Goal: Transaction & Acquisition: Purchase product/service

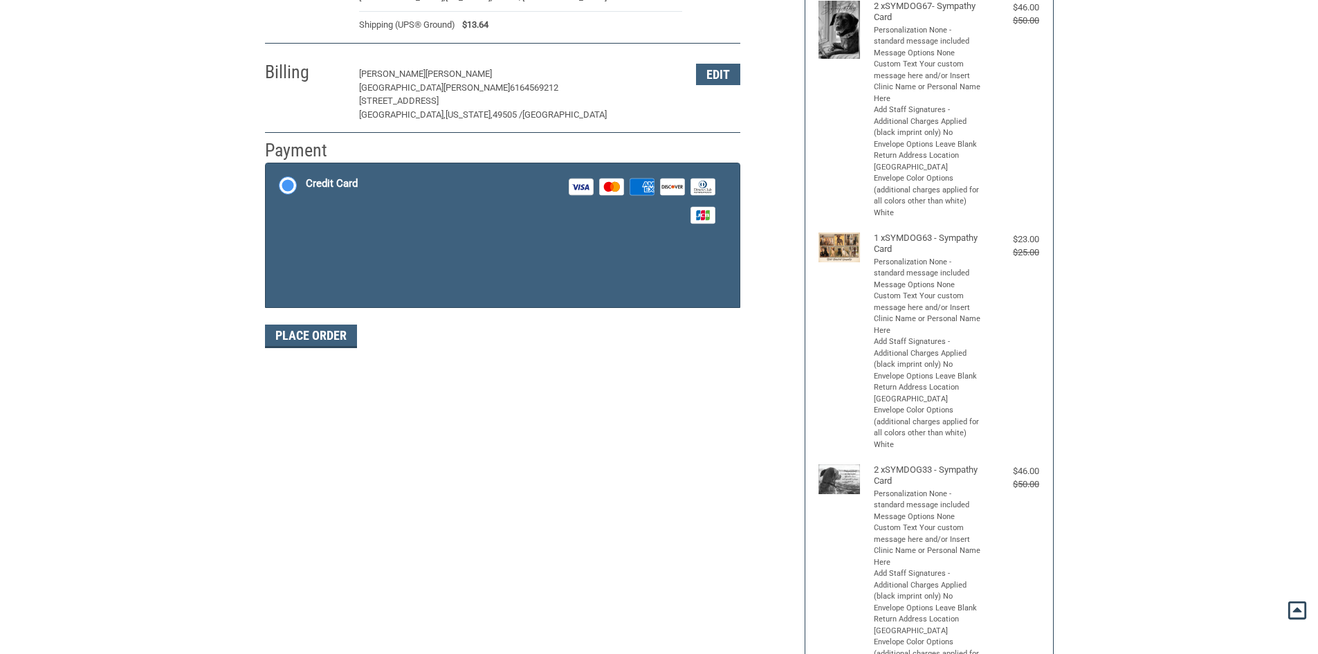
scroll to position [203, 0]
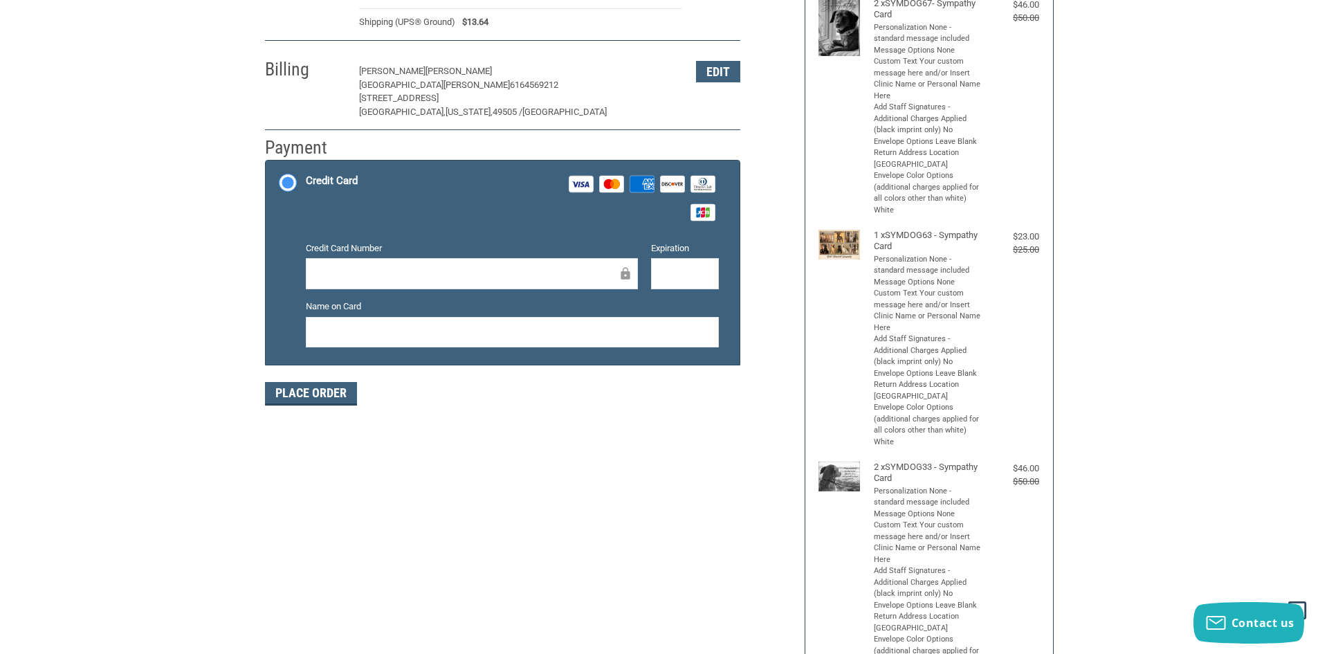
click at [450, 264] on div at bounding box center [472, 273] width 332 height 31
click at [684, 286] on div at bounding box center [685, 273] width 68 height 31
drag, startPoint x: 407, startPoint y: 322, endPoint x: 205, endPoint y: 340, distance: 202.1
click at [205, 340] on div "Customer [EMAIL_ADDRESS][DOMAIN_NAME] Sign Out Shipping [PERSON_NAME] [GEOGRAPH…" at bounding box center [659, 522] width 1318 height 1263
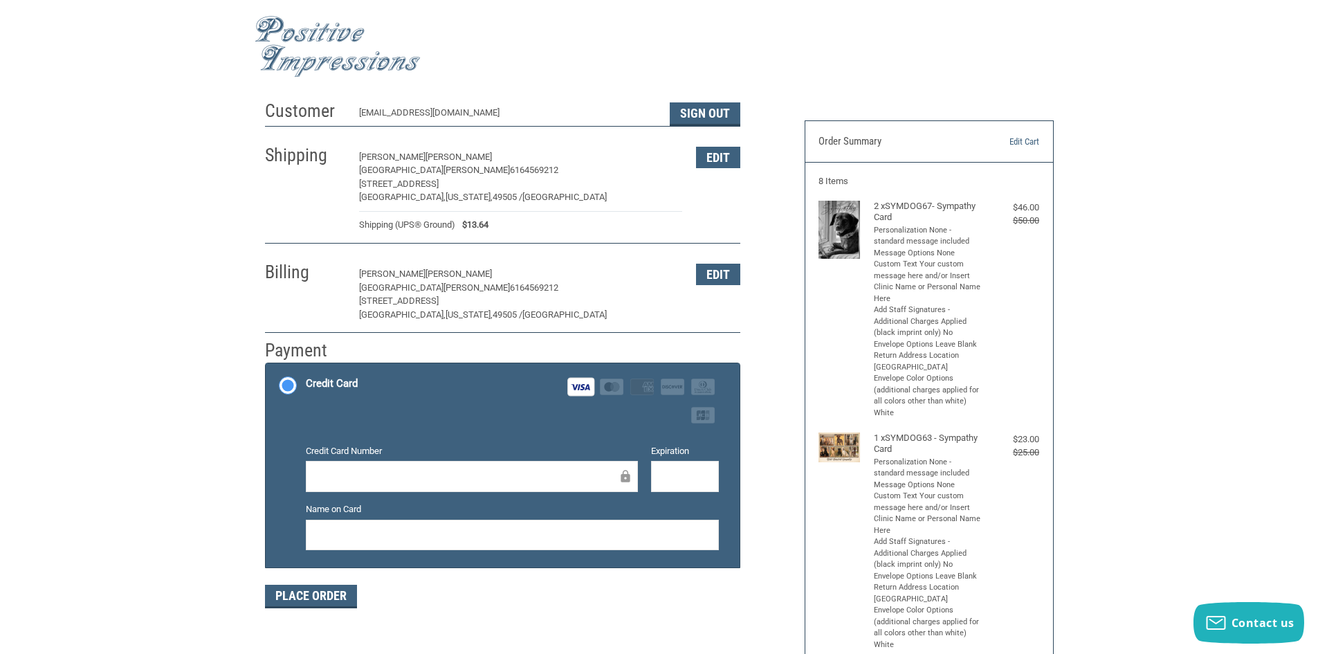
scroll to position [69, 0]
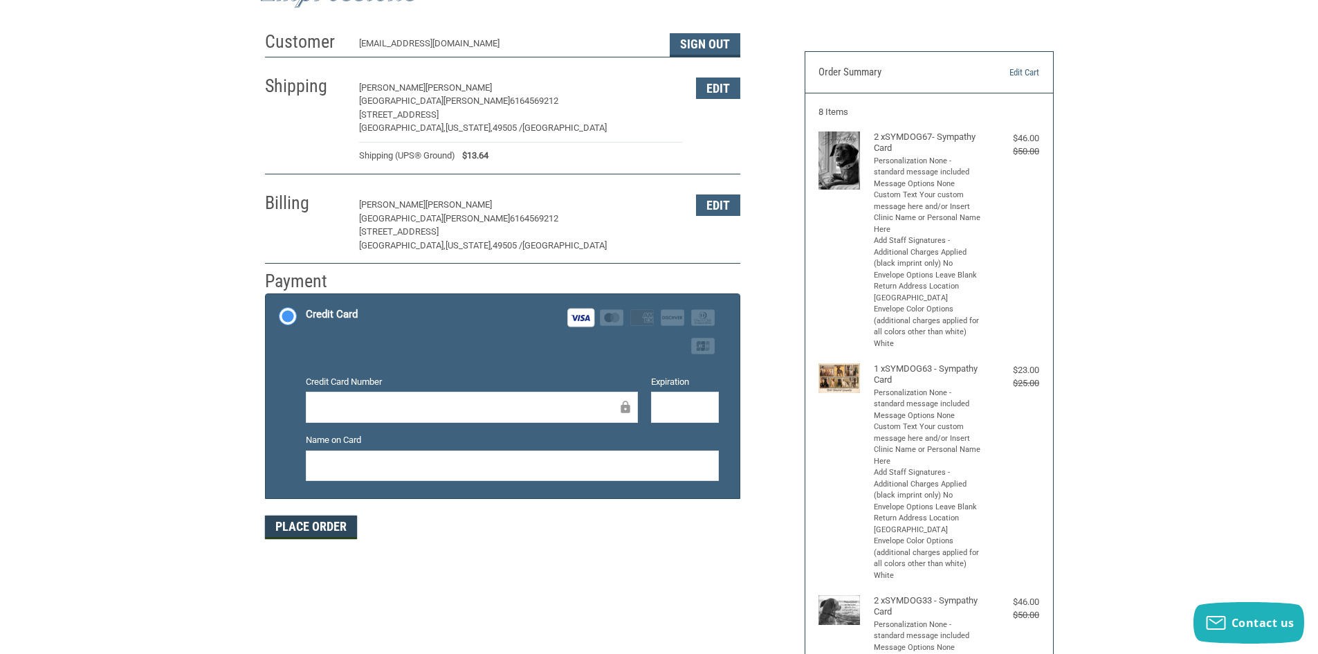
click at [317, 536] on button "Place Order" at bounding box center [311, 527] width 92 height 24
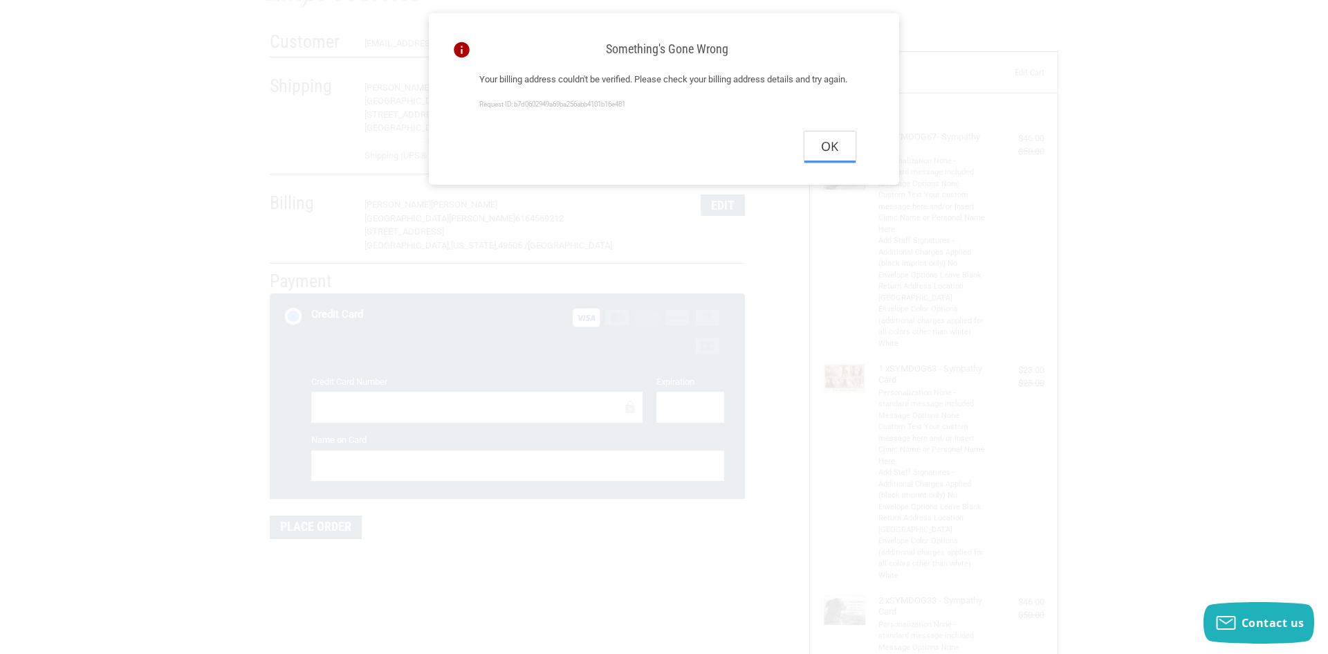
click at [823, 163] on button "Ok" at bounding box center [830, 146] width 51 height 31
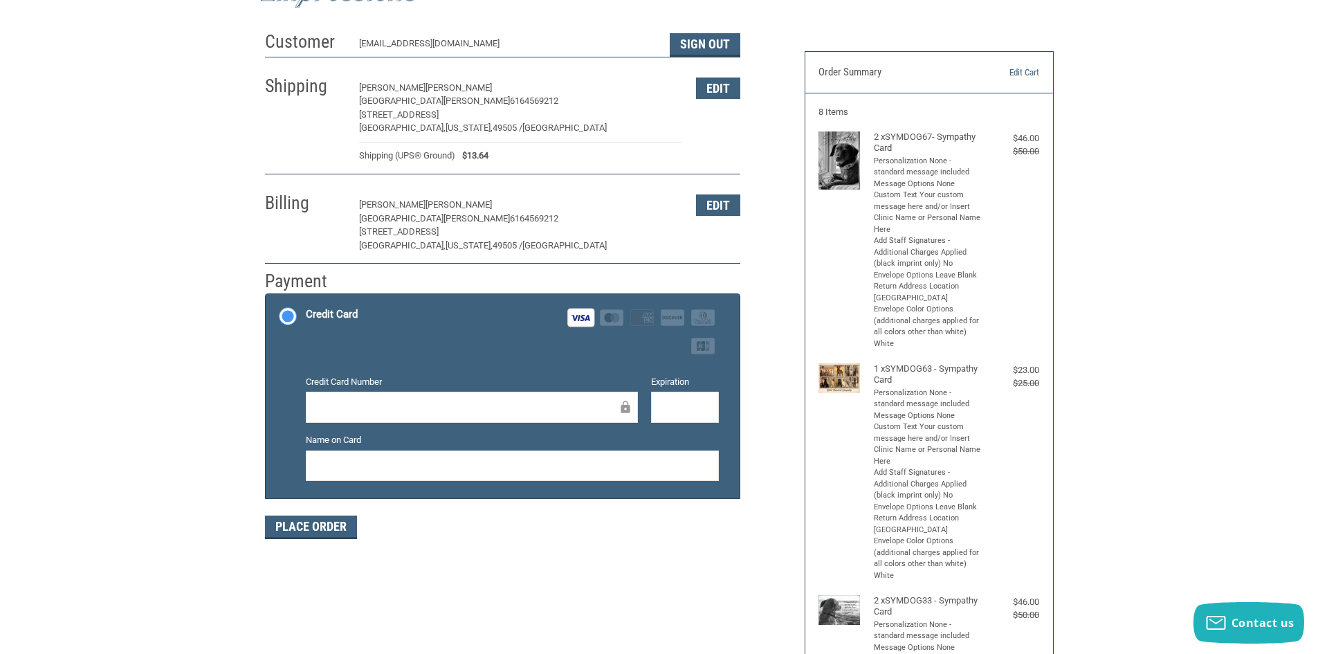
drag, startPoint x: 378, startPoint y: 452, endPoint x: 369, endPoint y: 457, distance: 10.0
click at [378, 452] on div at bounding box center [512, 465] width 413 height 31
click at [303, 530] on button "Place Order" at bounding box center [311, 527] width 92 height 24
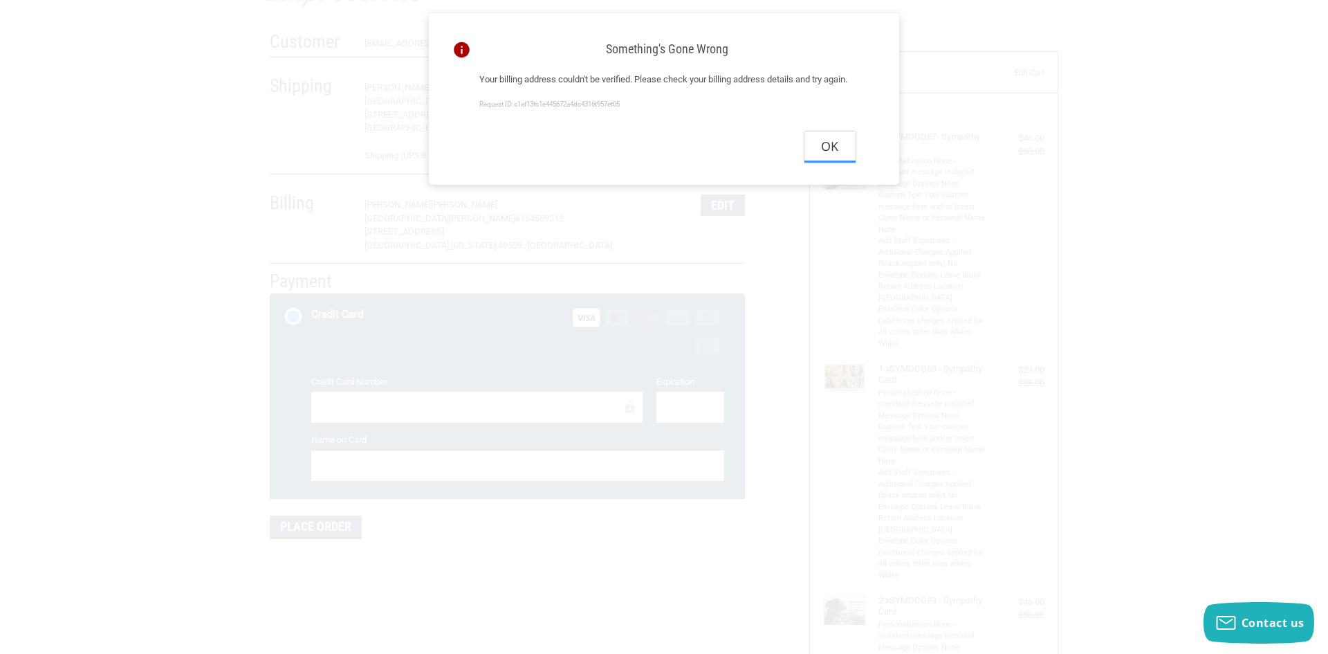
click at [816, 152] on button "Ok" at bounding box center [830, 146] width 51 height 31
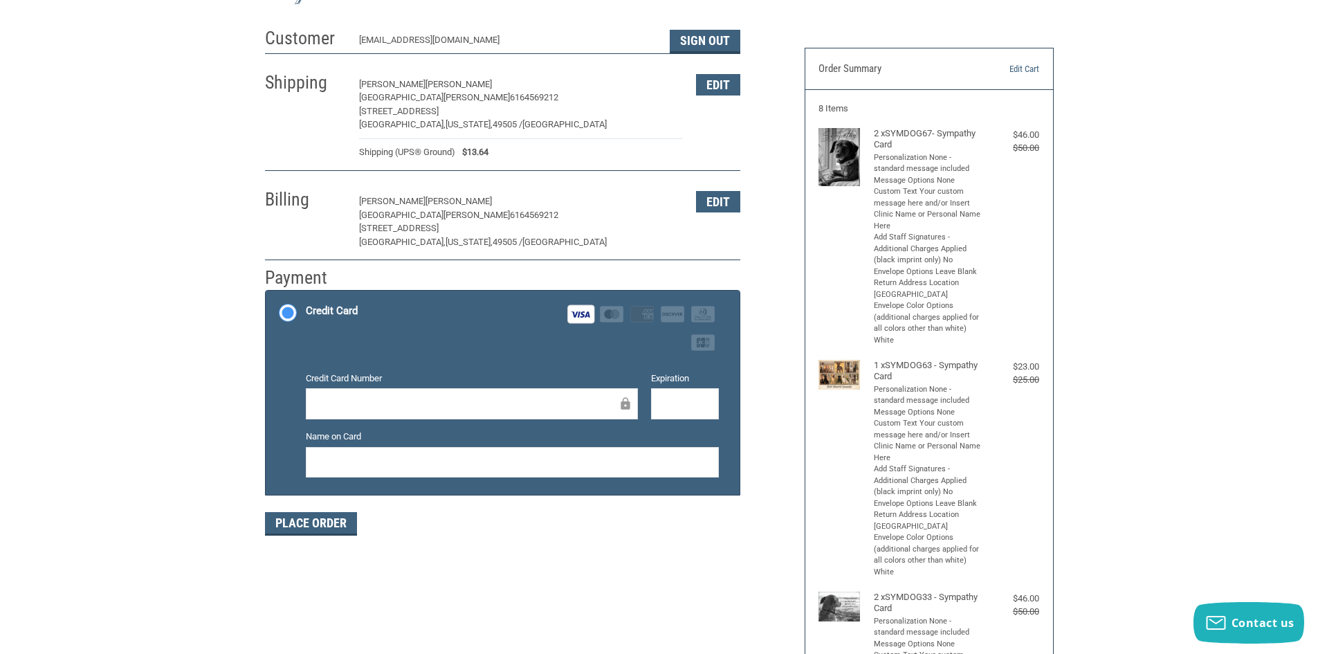
scroll to position [138, 0]
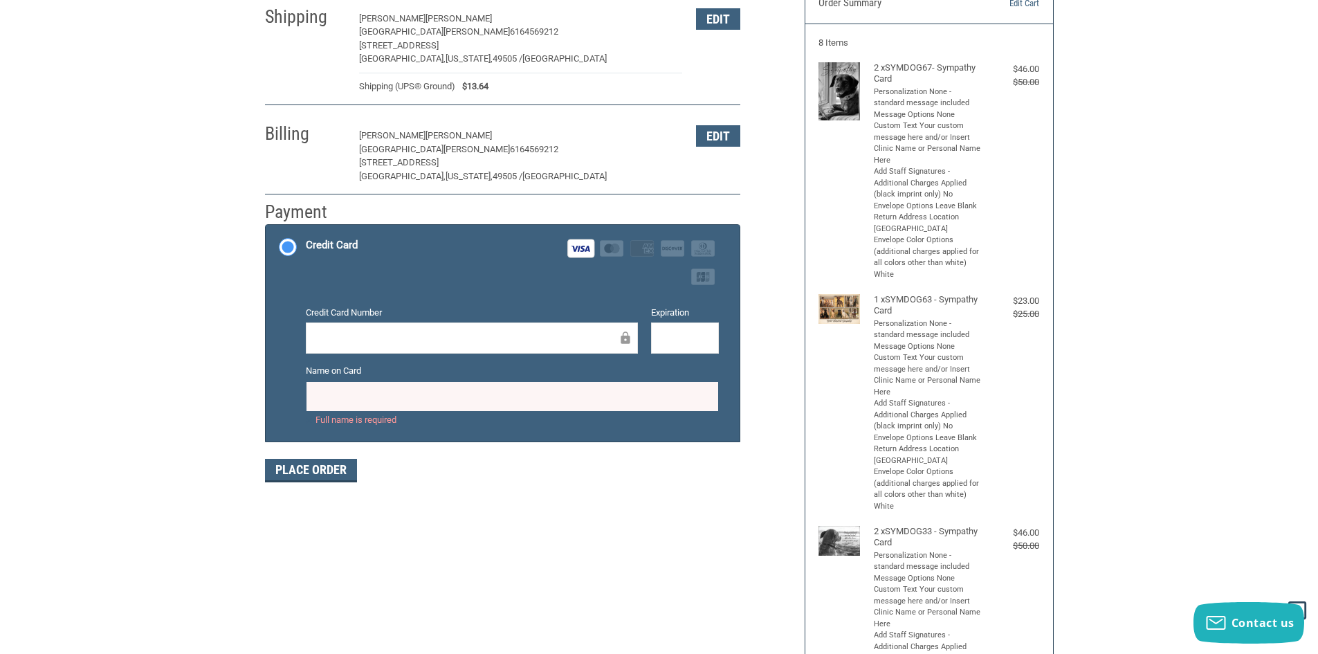
click at [521, 505] on div "Customer [EMAIL_ADDRESS][DOMAIN_NAME] Sign Out Shipping [PERSON_NAME] [GEOGRAPH…" at bounding box center [660, 586] width 810 height 1263
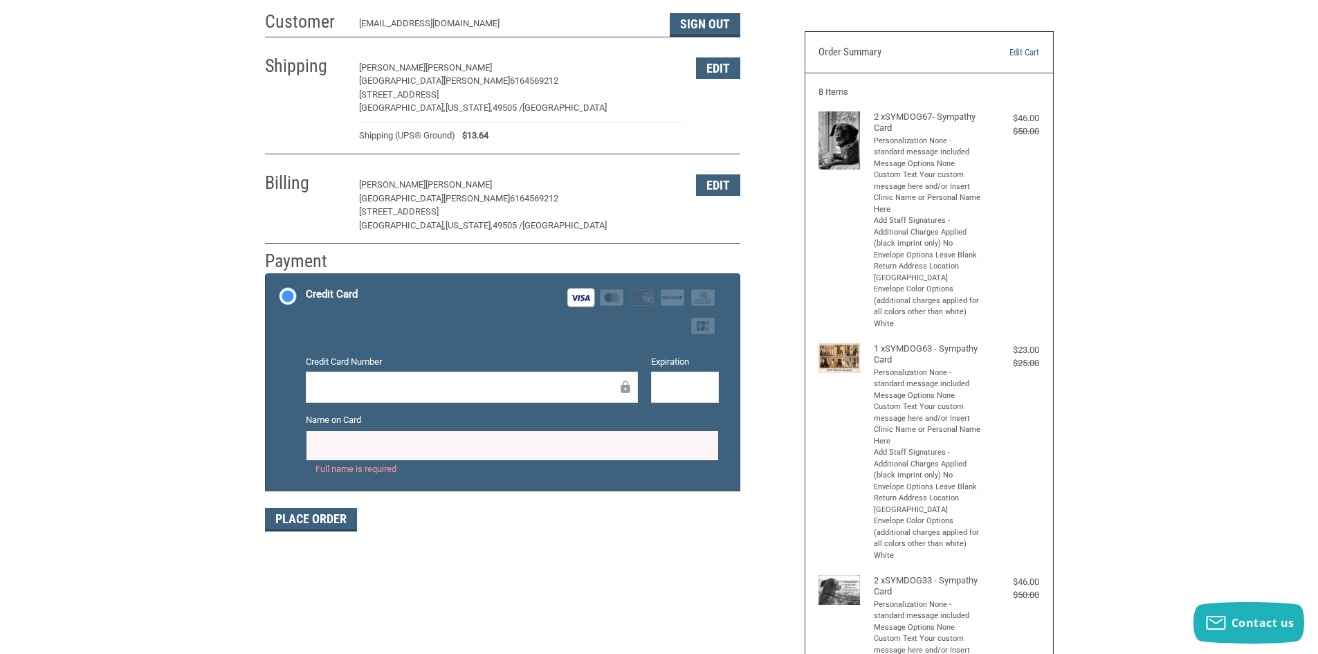
scroll to position [69, 0]
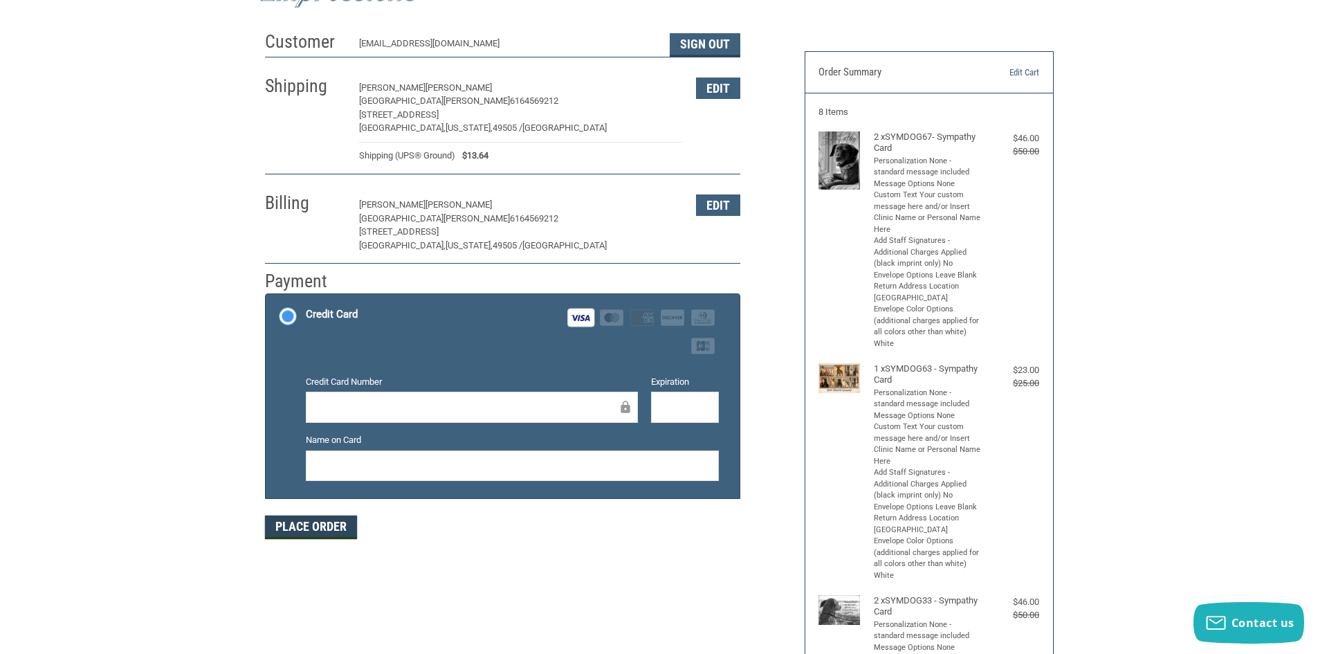
click at [331, 538] on button "Place Order" at bounding box center [311, 527] width 92 height 24
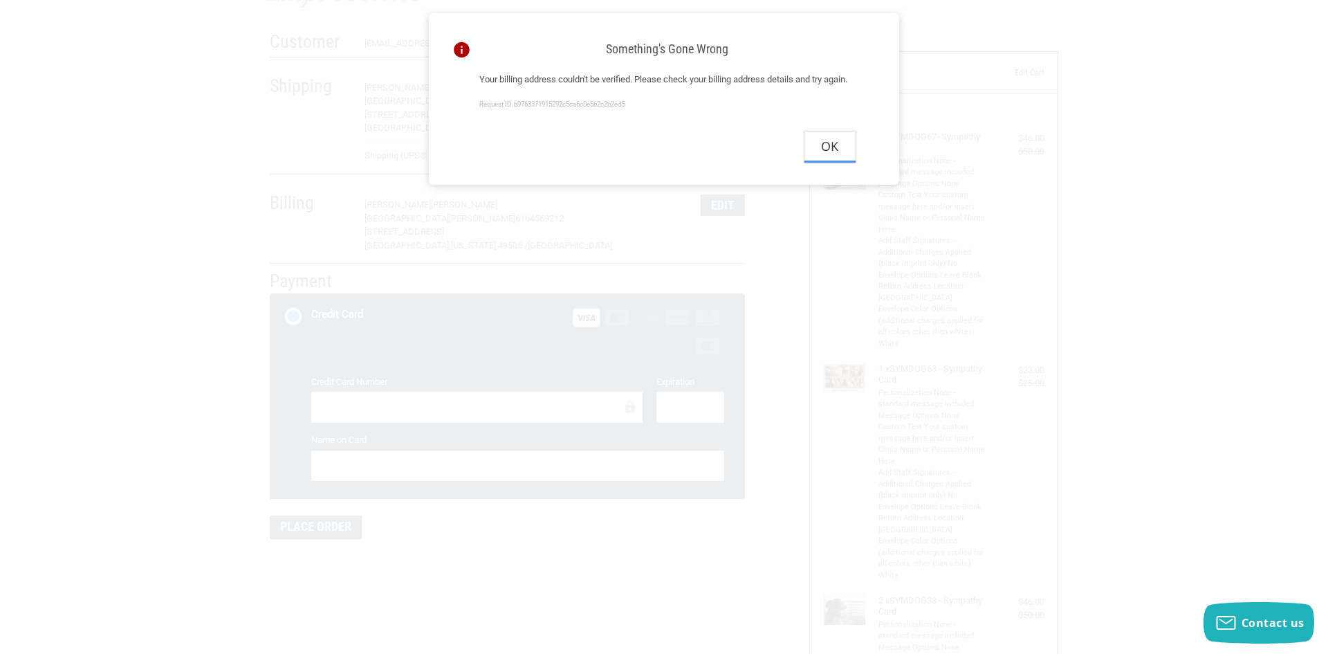
click at [837, 157] on button "Ok" at bounding box center [830, 146] width 51 height 31
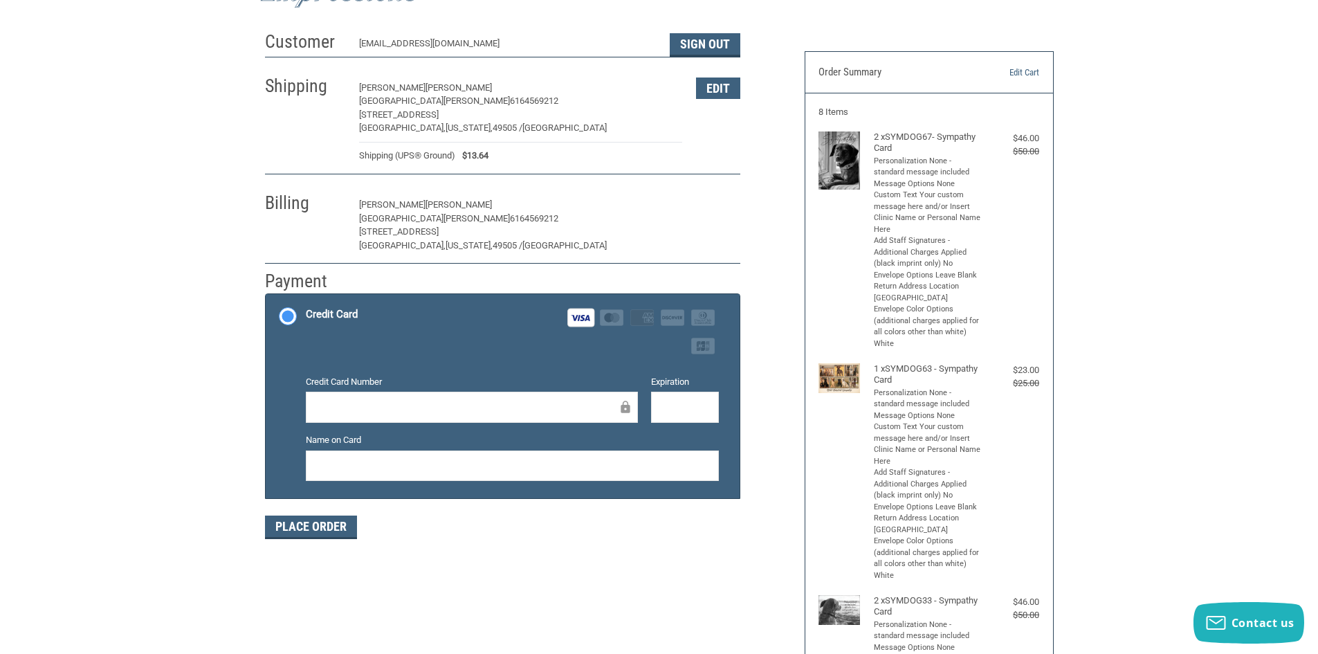
click at [722, 203] on button "Edit" at bounding box center [718, 204] width 44 height 21
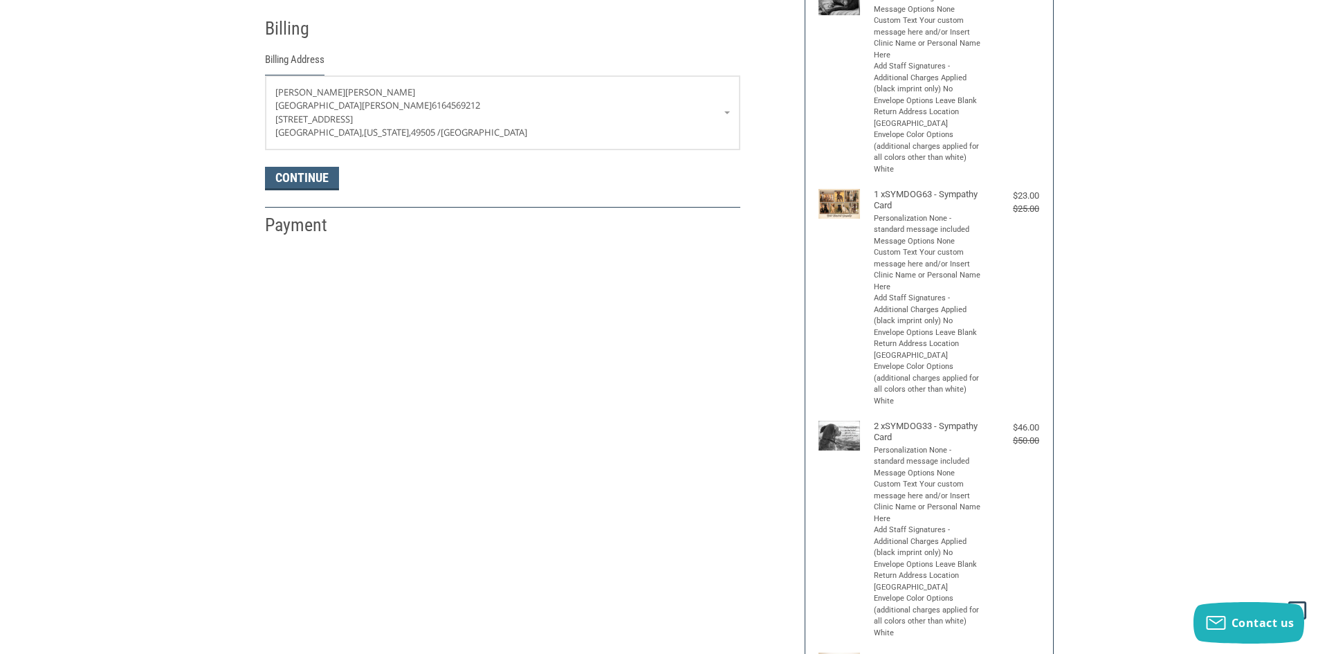
scroll to position [244, 0]
click at [338, 89] on span "[PERSON_NAME]" at bounding box center [365, 91] width 60 height 10
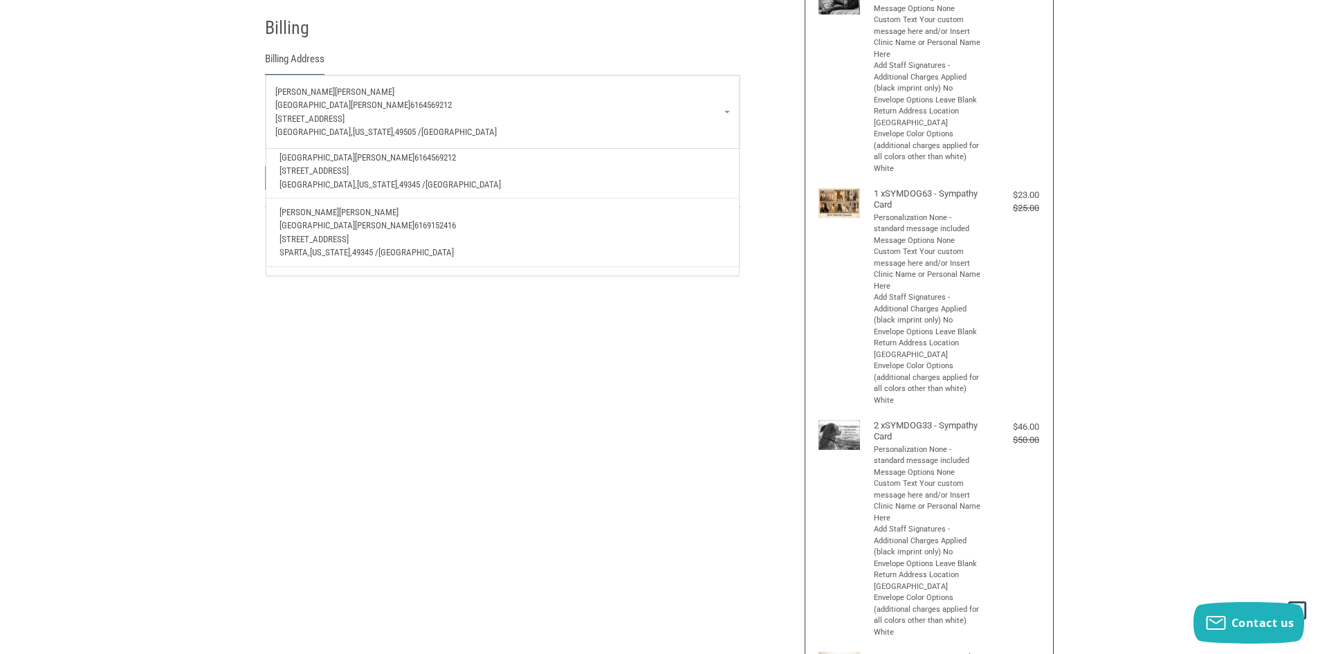
scroll to position [138, 0]
click at [518, 216] on p "[STREET_ADDRESS]" at bounding box center [503, 215] width 446 height 14
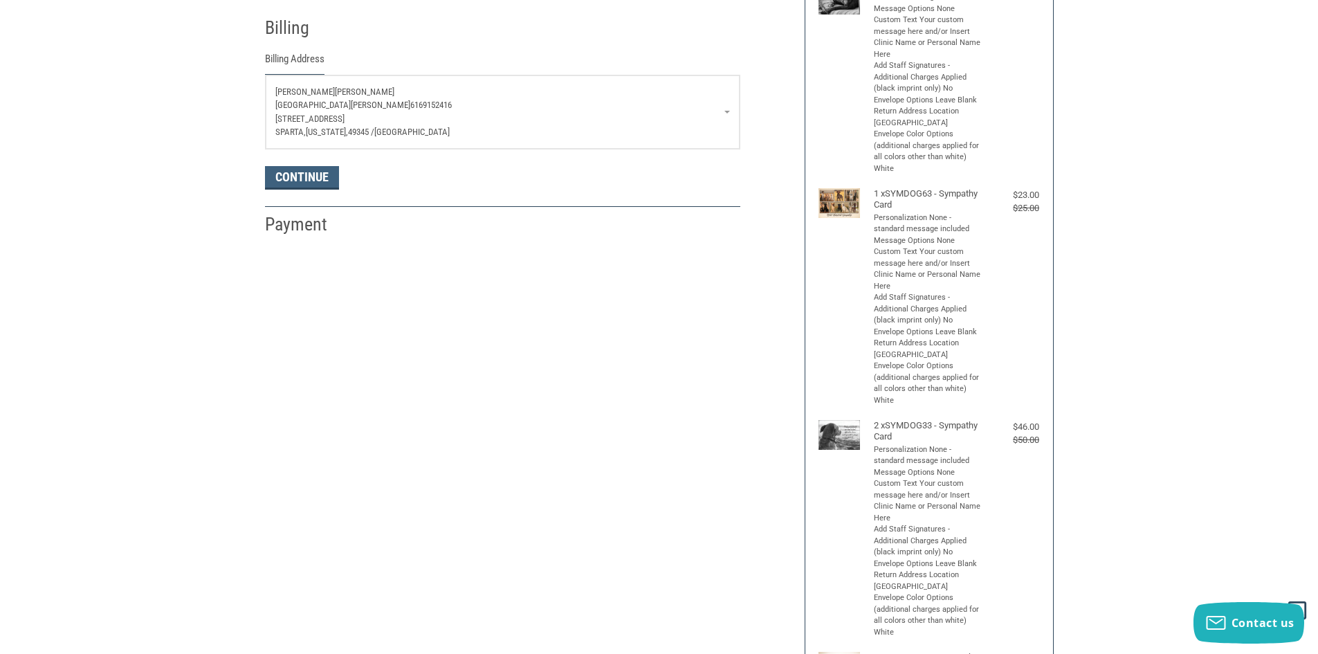
scroll to position [175, 0]
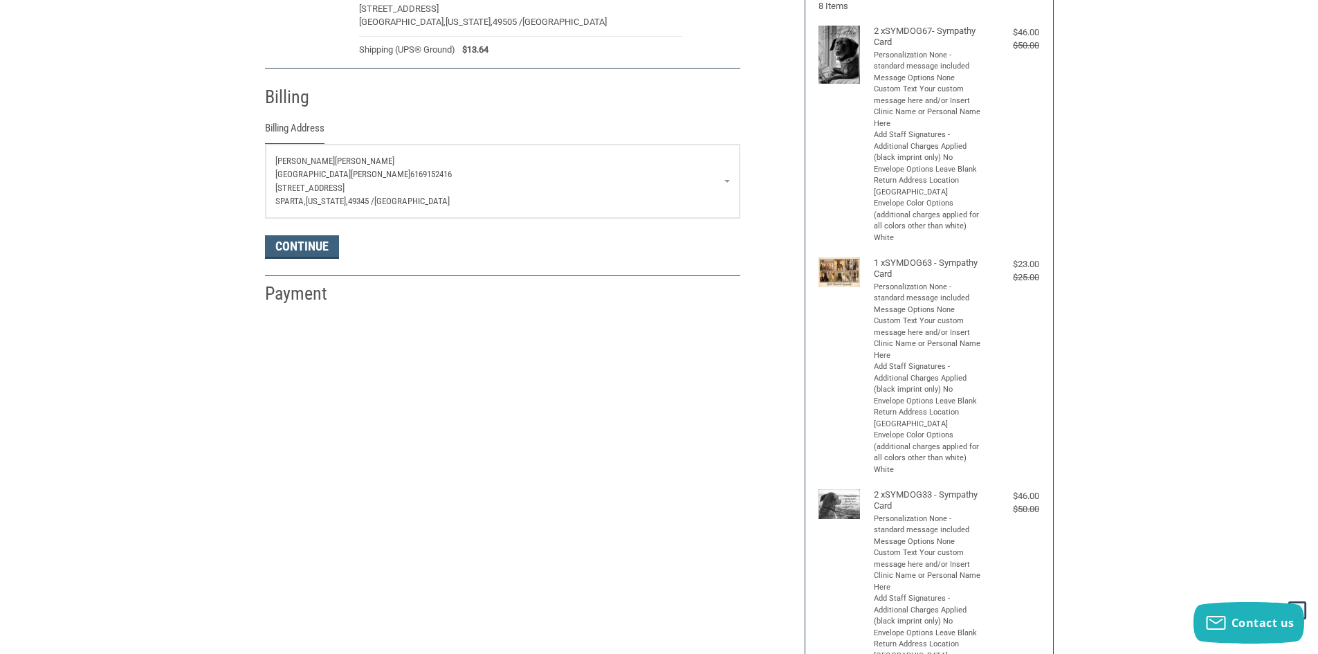
click at [413, 185] on p "[STREET_ADDRESS]" at bounding box center [502, 188] width 455 height 14
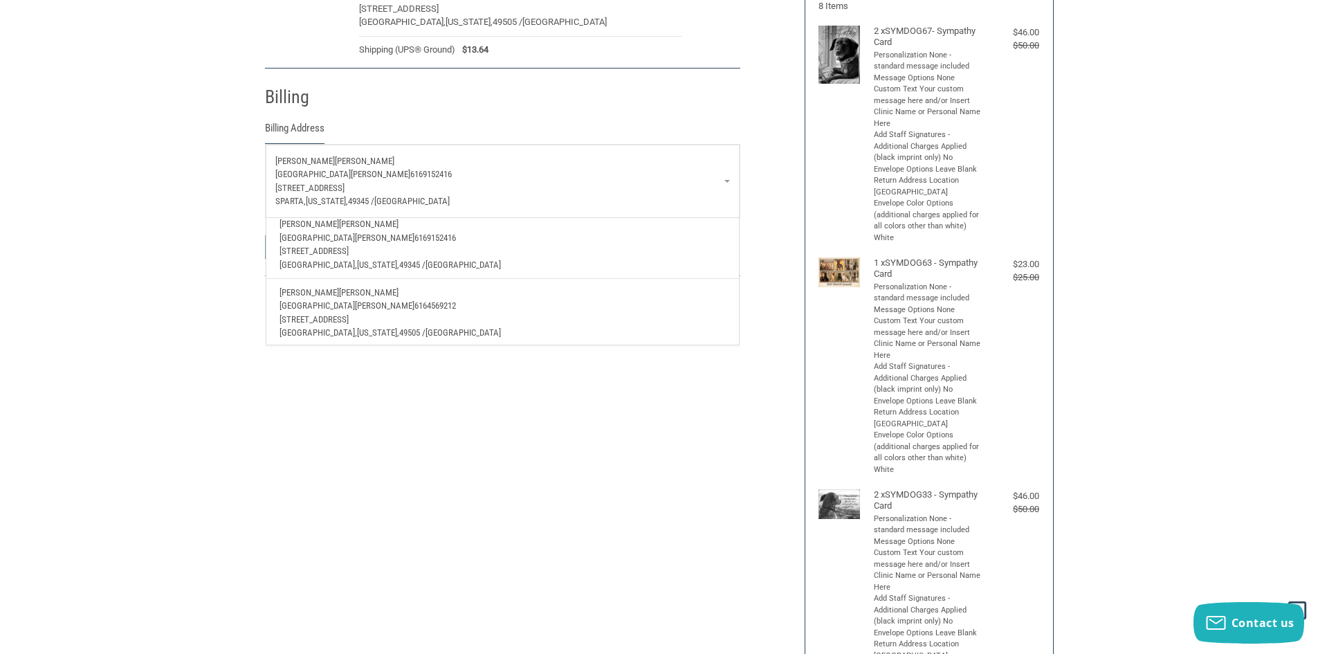
scroll to position [255, 0]
click at [486, 294] on p "[GEOGRAPHIC_DATA][PERSON_NAME] 6164569212" at bounding box center [503, 301] width 446 height 14
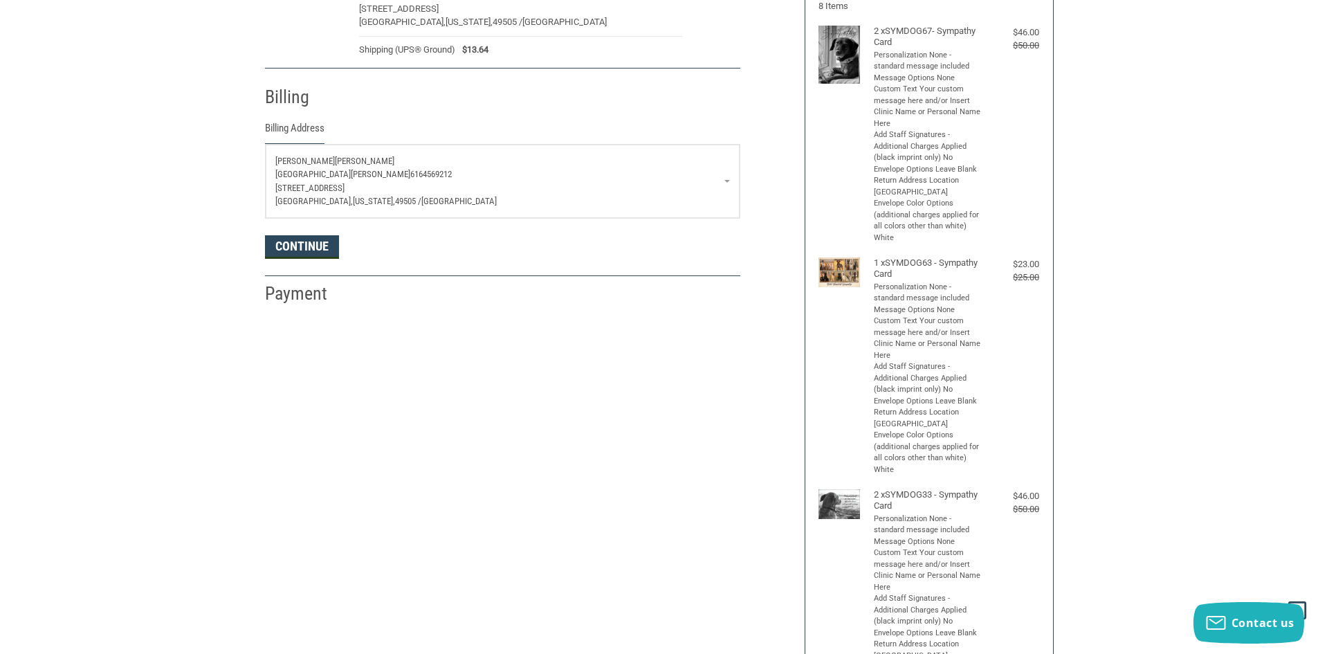
click at [307, 251] on button "Continue" at bounding box center [302, 247] width 74 height 24
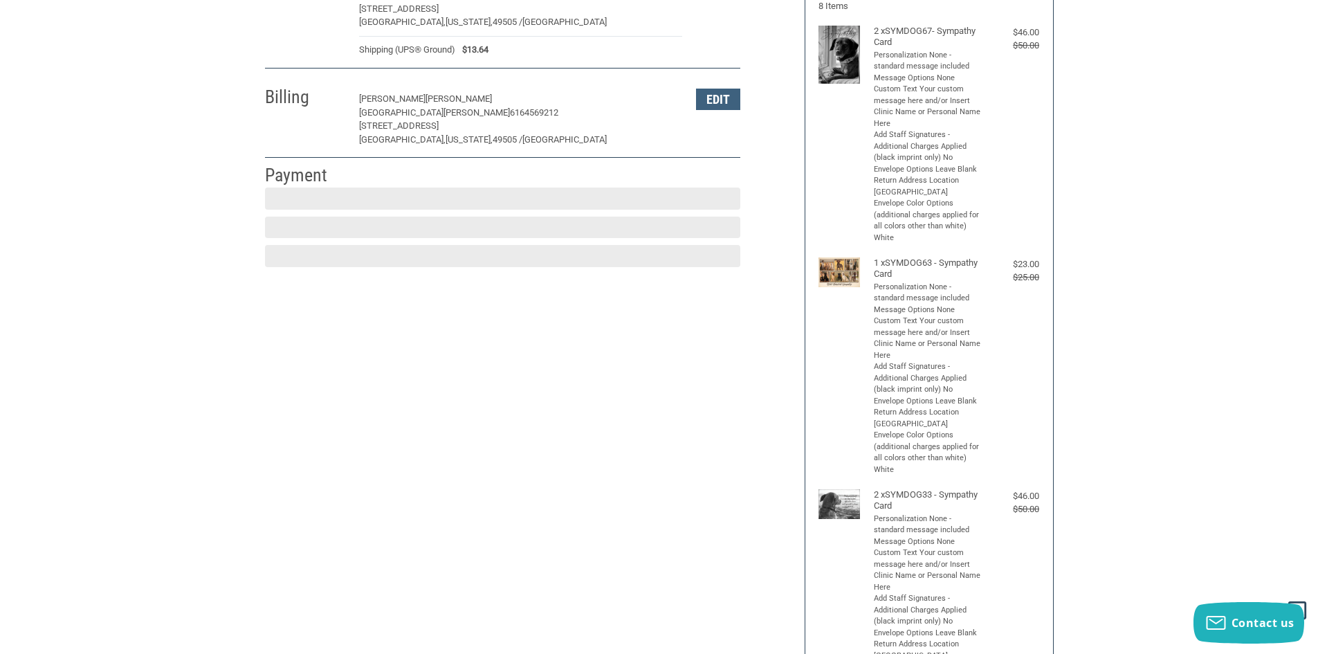
scroll to position [203, 0]
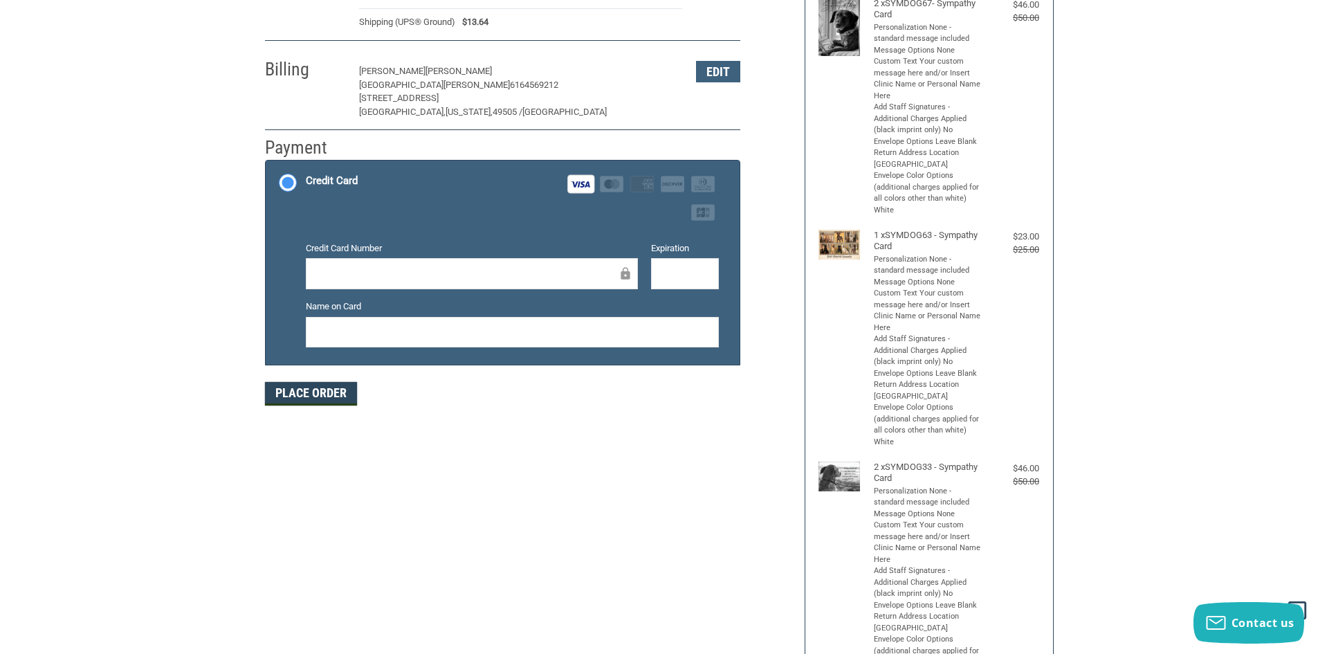
click at [320, 394] on button "Place Order" at bounding box center [311, 394] width 92 height 24
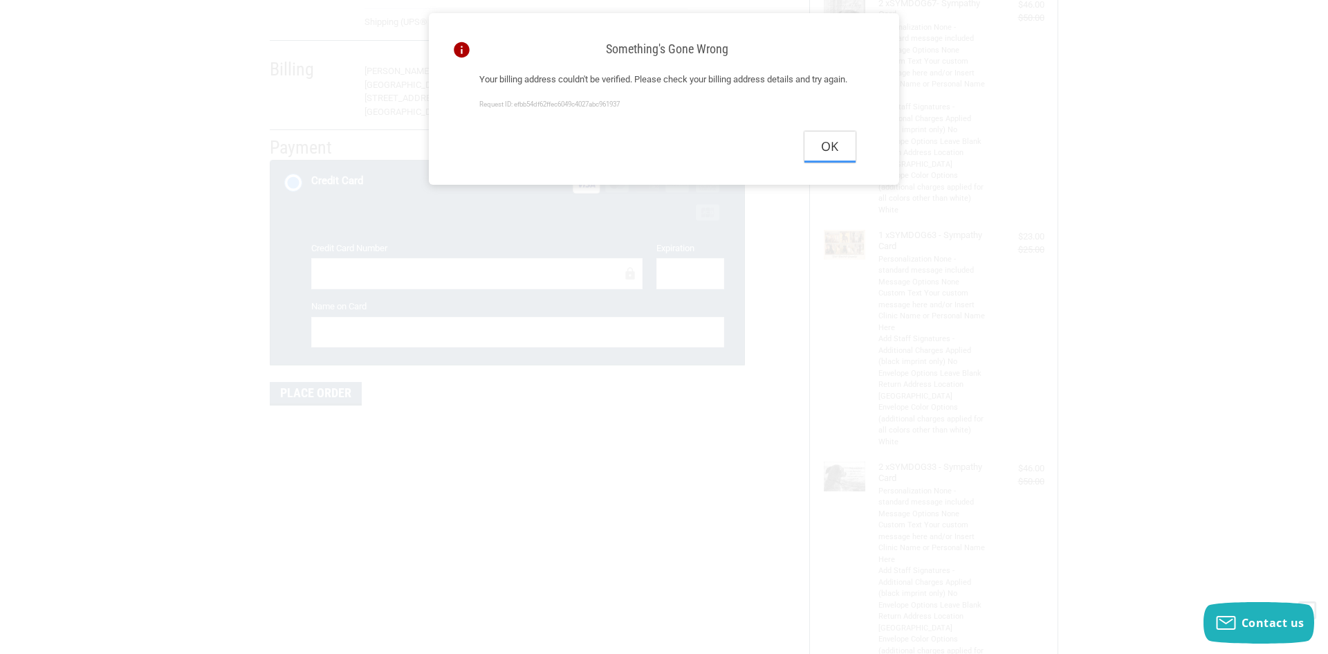
click at [829, 161] on button "Ok" at bounding box center [830, 146] width 51 height 31
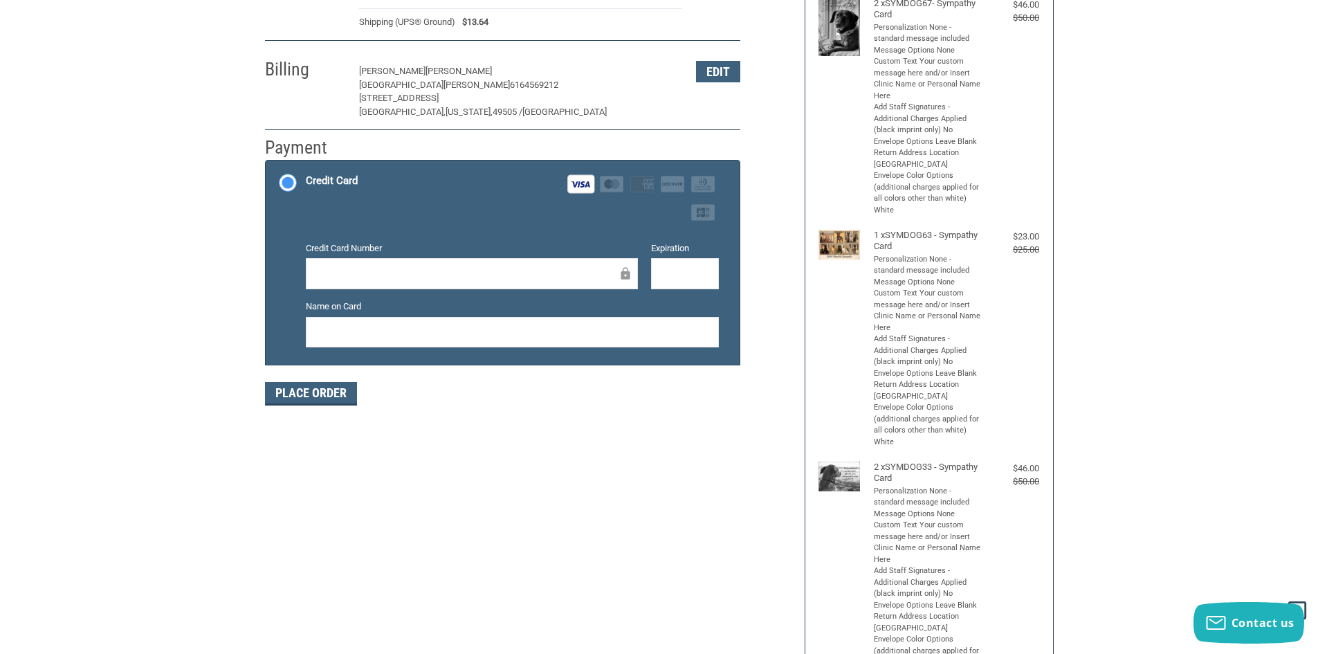
click at [715, 57] on div "Billing [PERSON_NAME] [GEOGRAPHIC_DATA][PERSON_NAME] 6164569212 [STREET_ADDRESS…" at bounding box center [502, 88] width 475 height 84
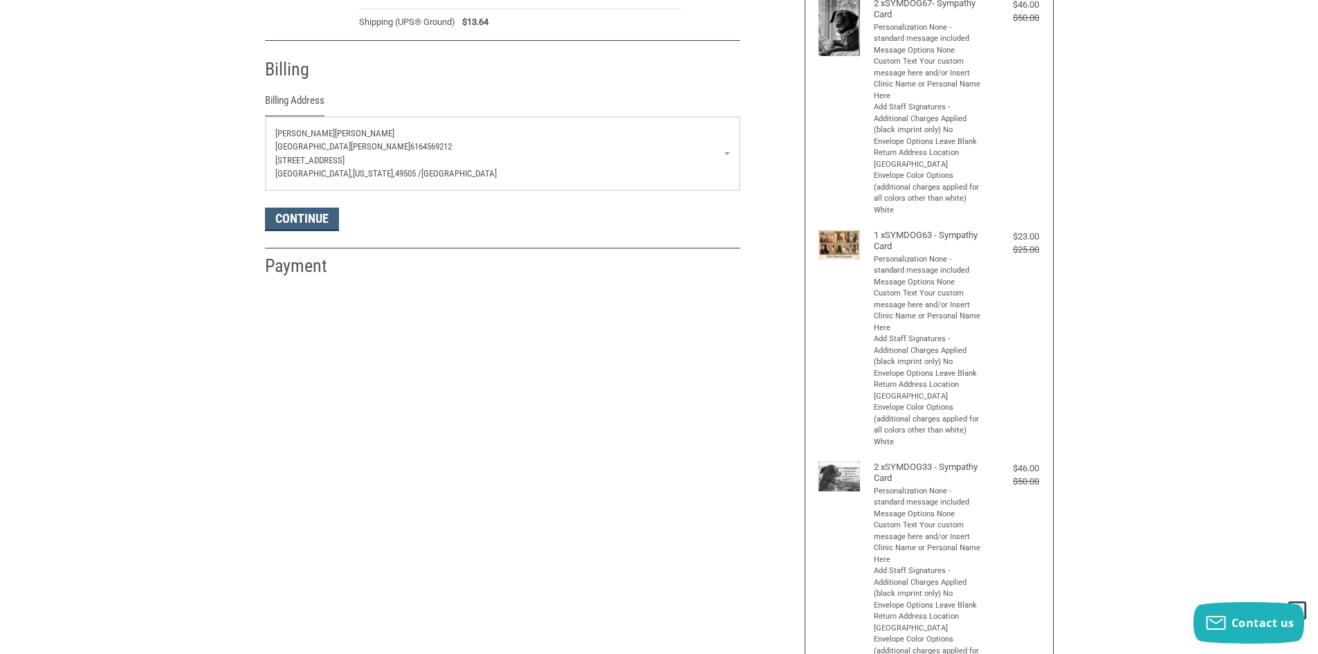
scroll to position [244, 0]
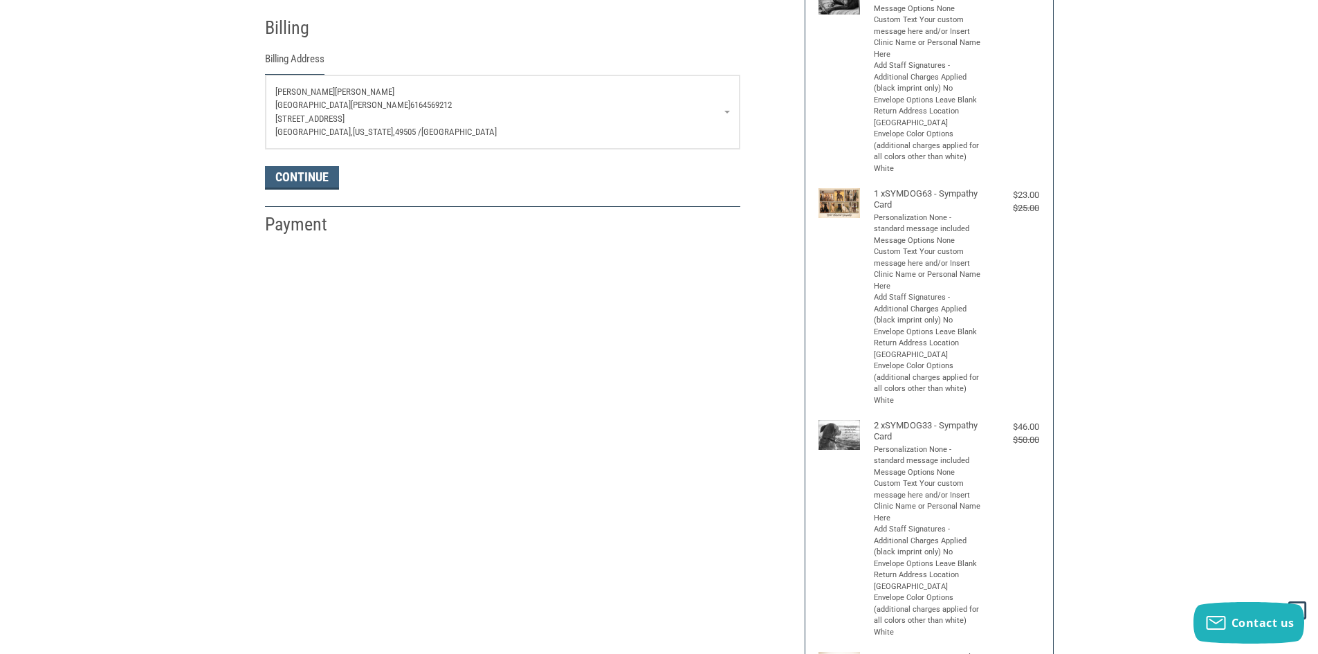
drag, startPoint x: 749, startPoint y: 77, endPoint x: 719, endPoint y: 91, distance: 32.5
click at [749, 77] on div "Customer [EMAIL_ADDRESS][DOMAIN_NAME] Sign Out Shipping [PERSON_NAME] [GEOGRAPH…" at bounding box center [525, 42] width 540 height 387
click at [719, 91] on p "[PERSON_NAME]" at bounding box center [502, 92] width 455 height 14
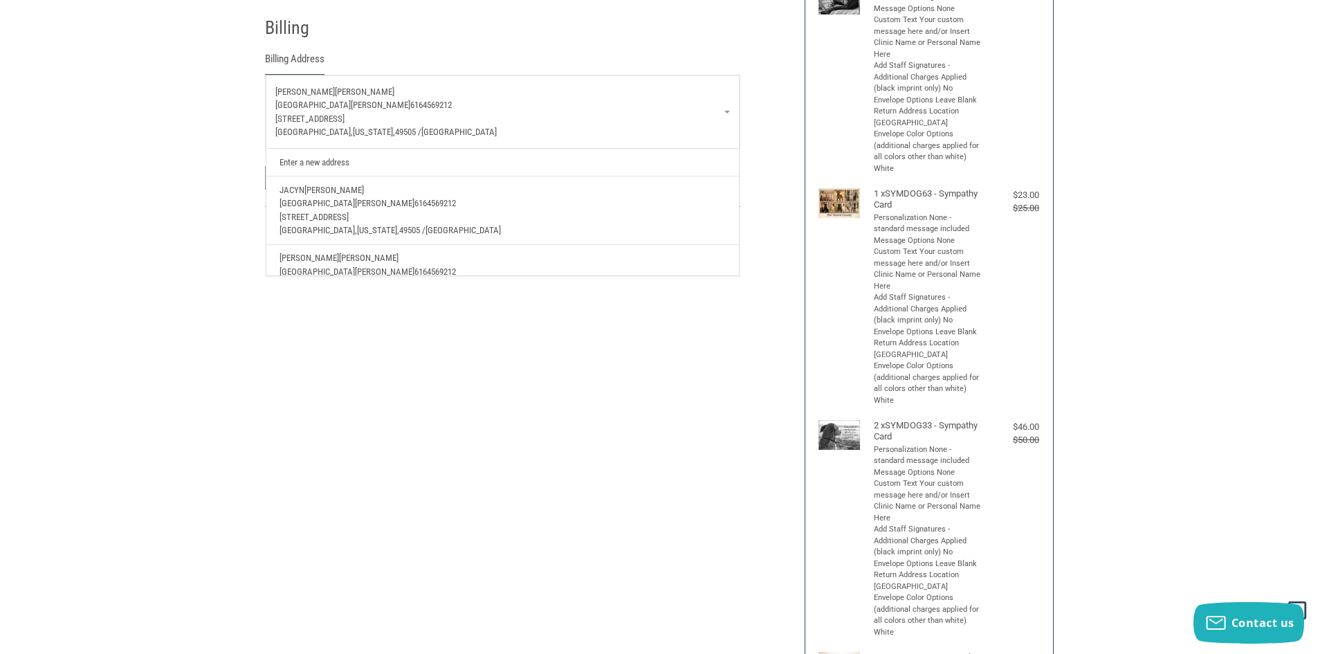
scroll to position [69, 0]
click at [551, 208] on p "[GEOGRAPHIC_DATA][PERSON_NAME] 6164569212" at bounding box center [503, 203] width 446 height 14
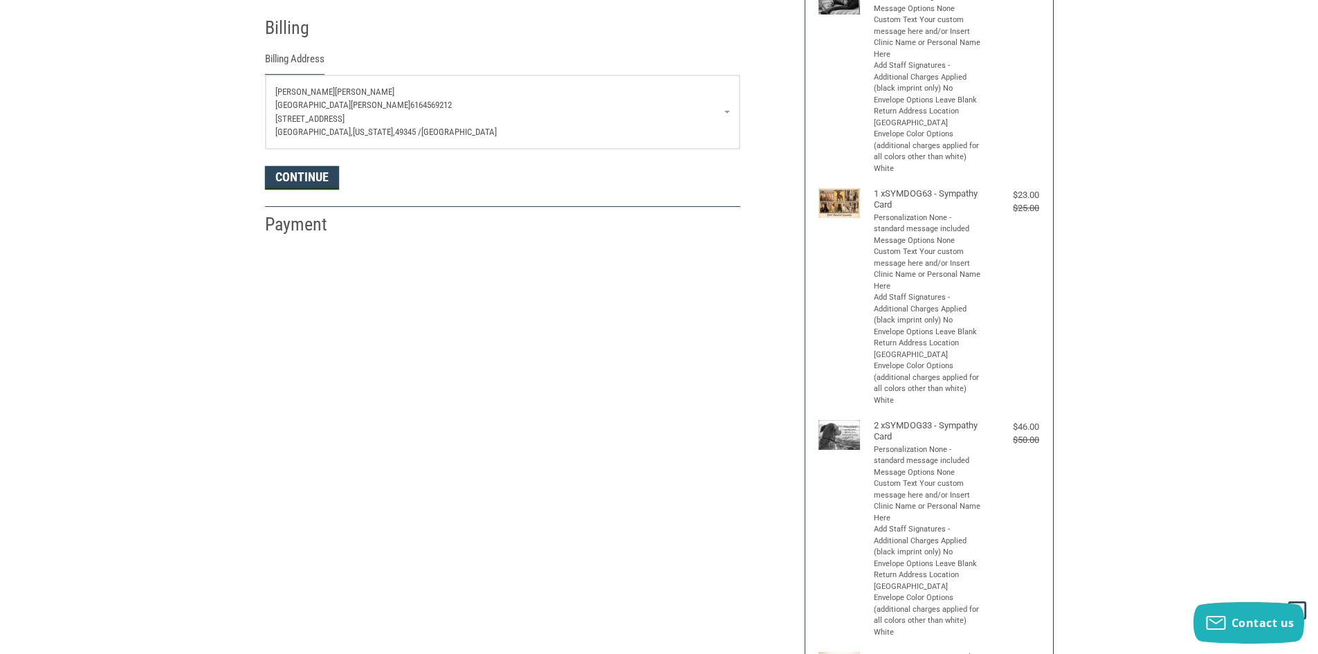
click at [302, 182] on button "Continue" at bounding box center [302, 178] width 74 height 24
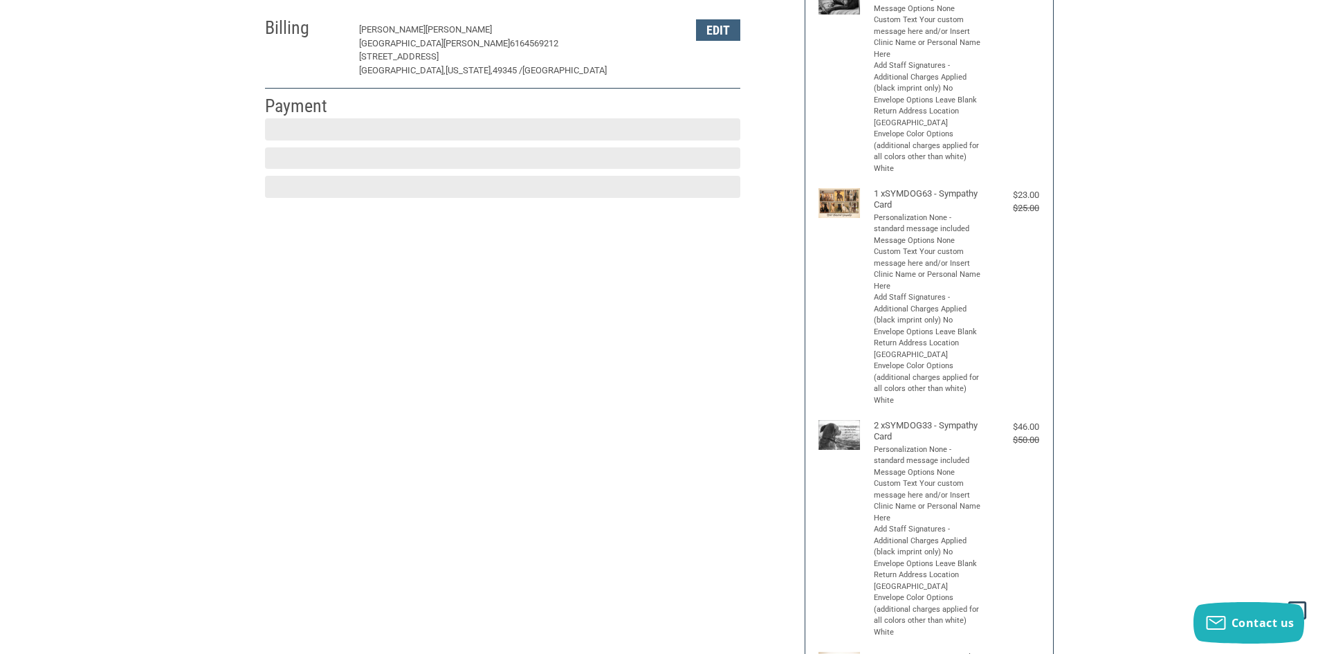
scroll to position [203, 0]
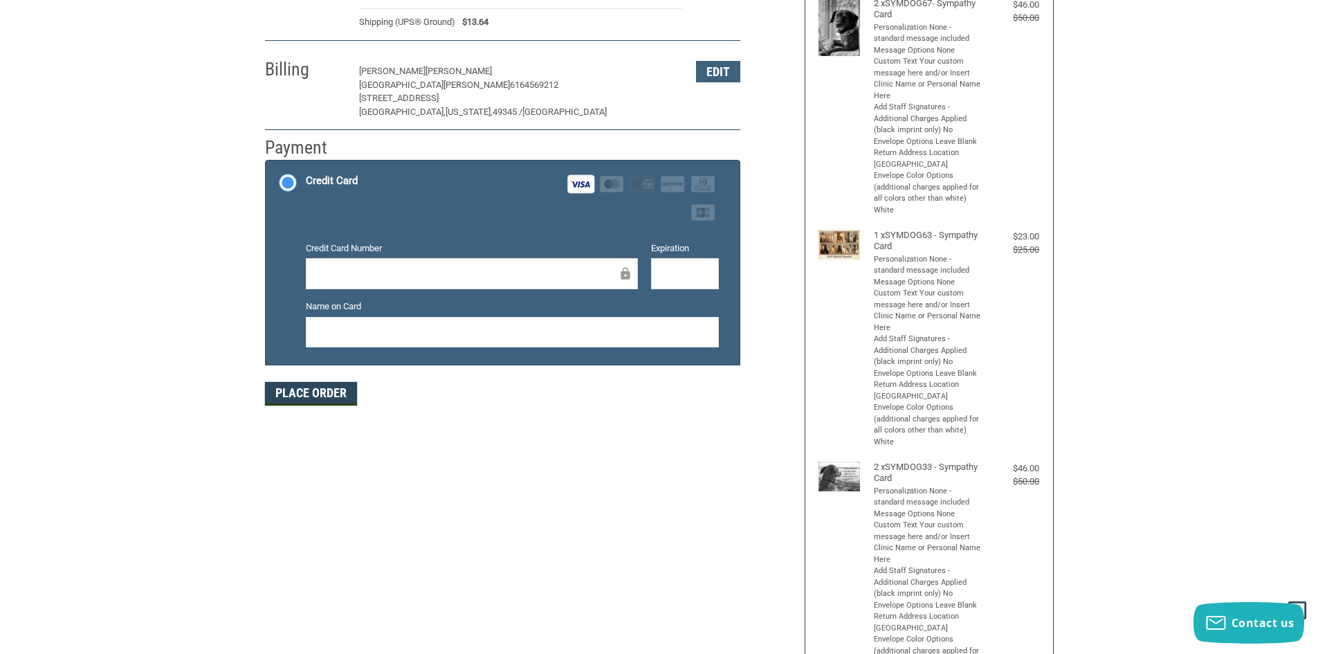
click at [338, 393] on button "Place Order" at bounding box center [311, 394] width 92 height 24
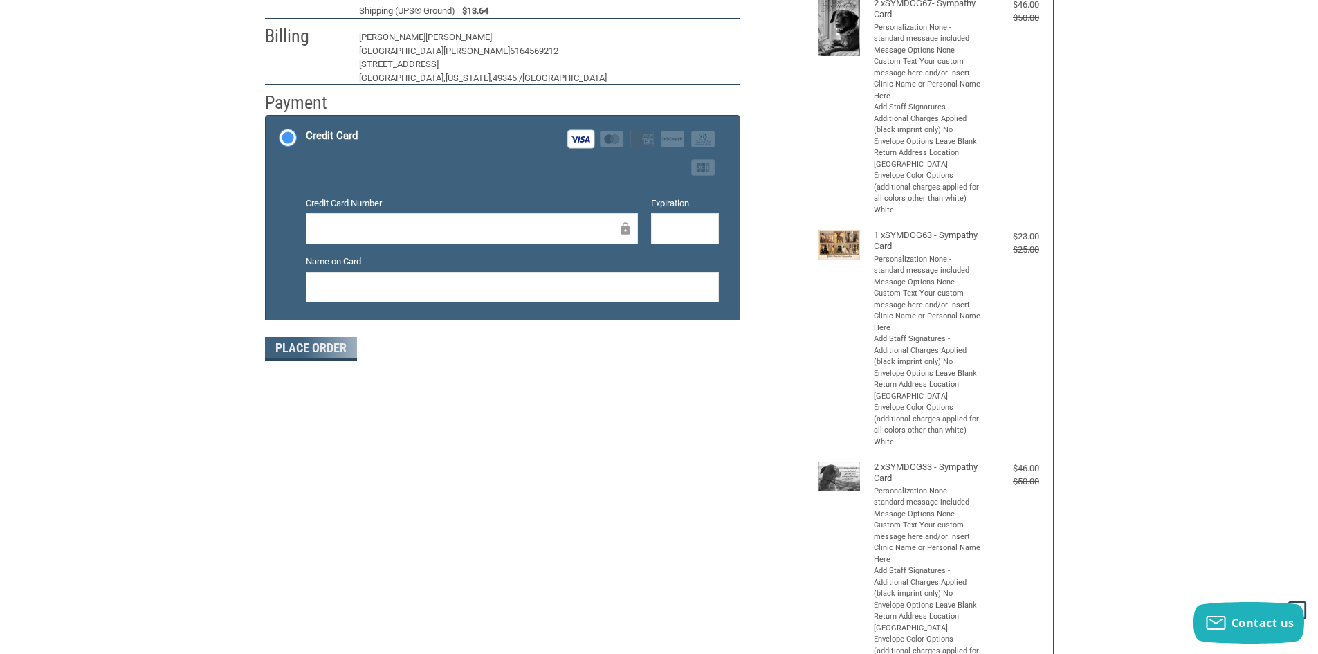
scroll to position [143, 0]
